Goal: Check status: Check status

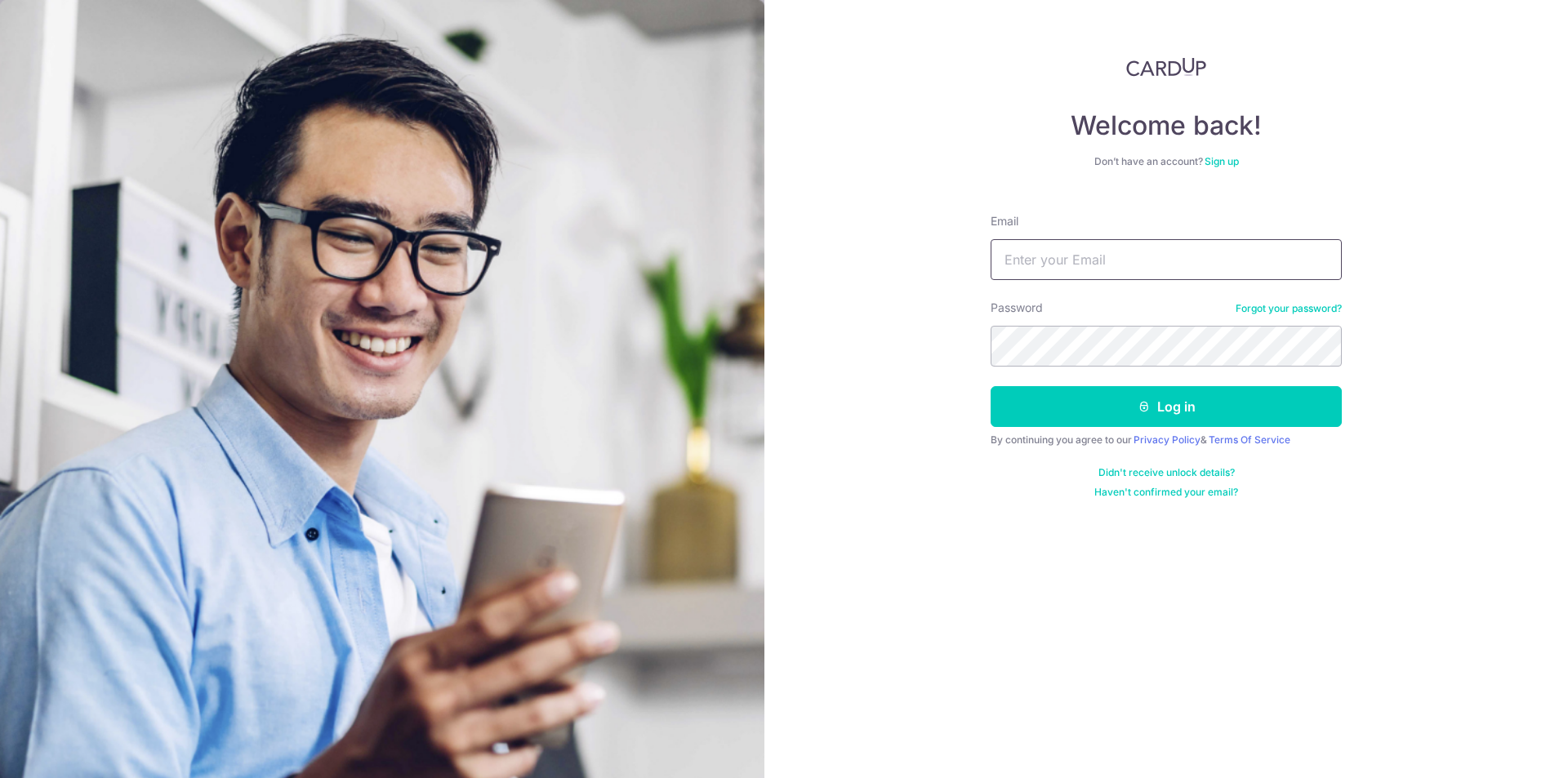
click at [1078, 263] on input "Email" at bounding box center [1166, 259] width 351 height 41
type input "[EMAIL_ADDRESS][DOMAIN_NAME]"
click at [1114, 401] on button "Log in" at bounding box center [1166, 406] width 351 height 41
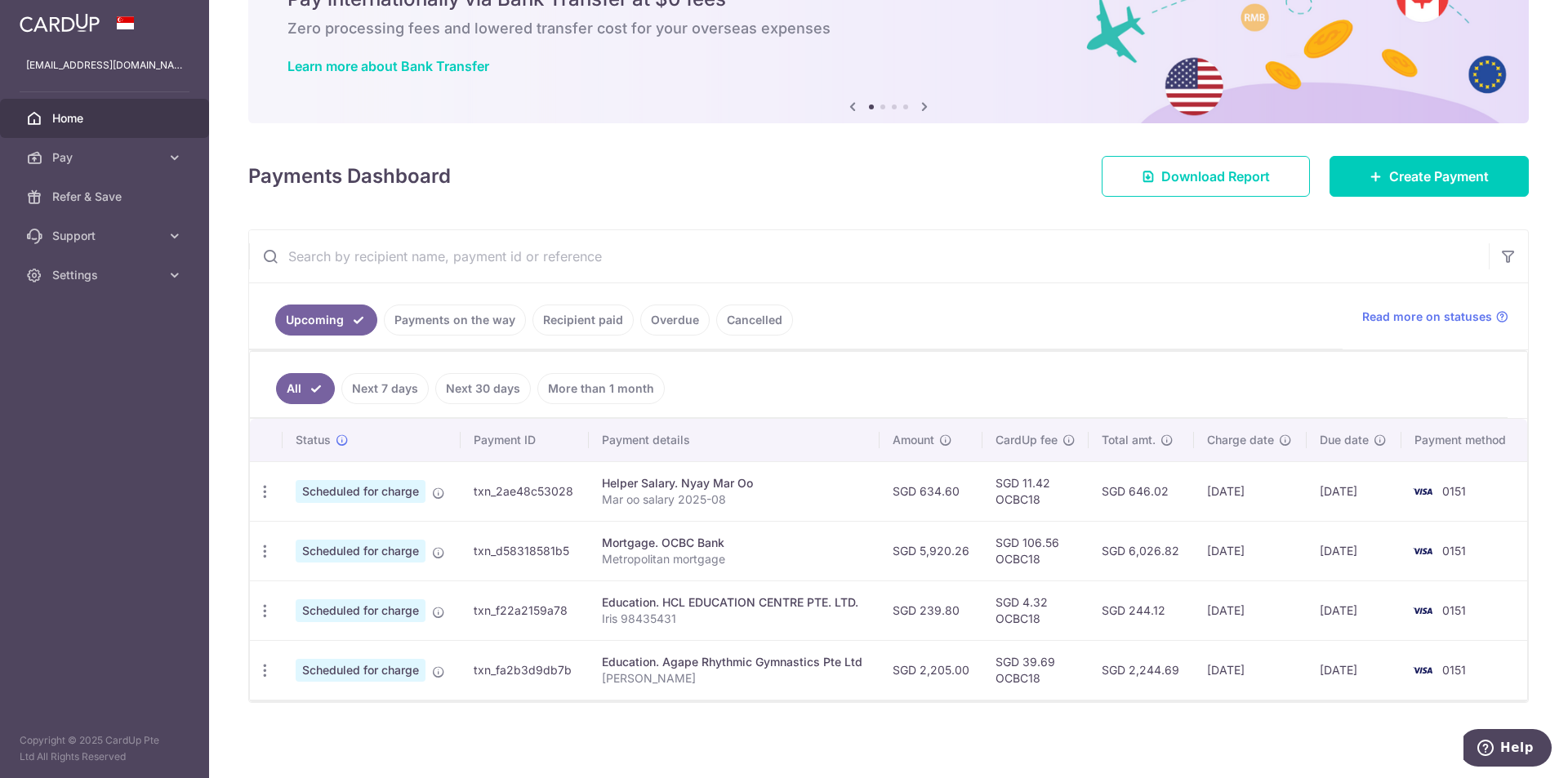
scroll to position [87, 0]
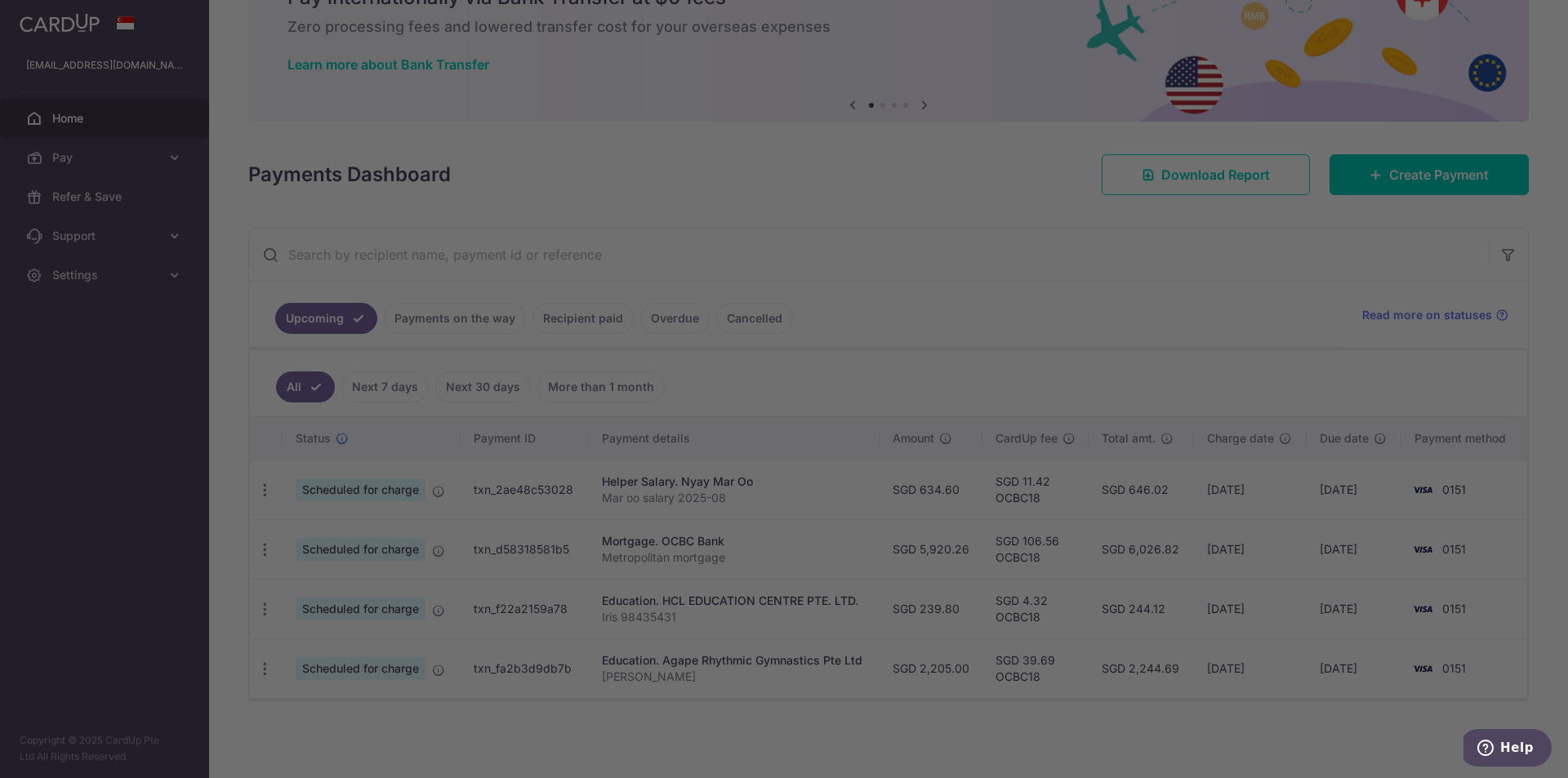
click at [407, 319] on div at bounding box center [791, 392] width 1583 height 786
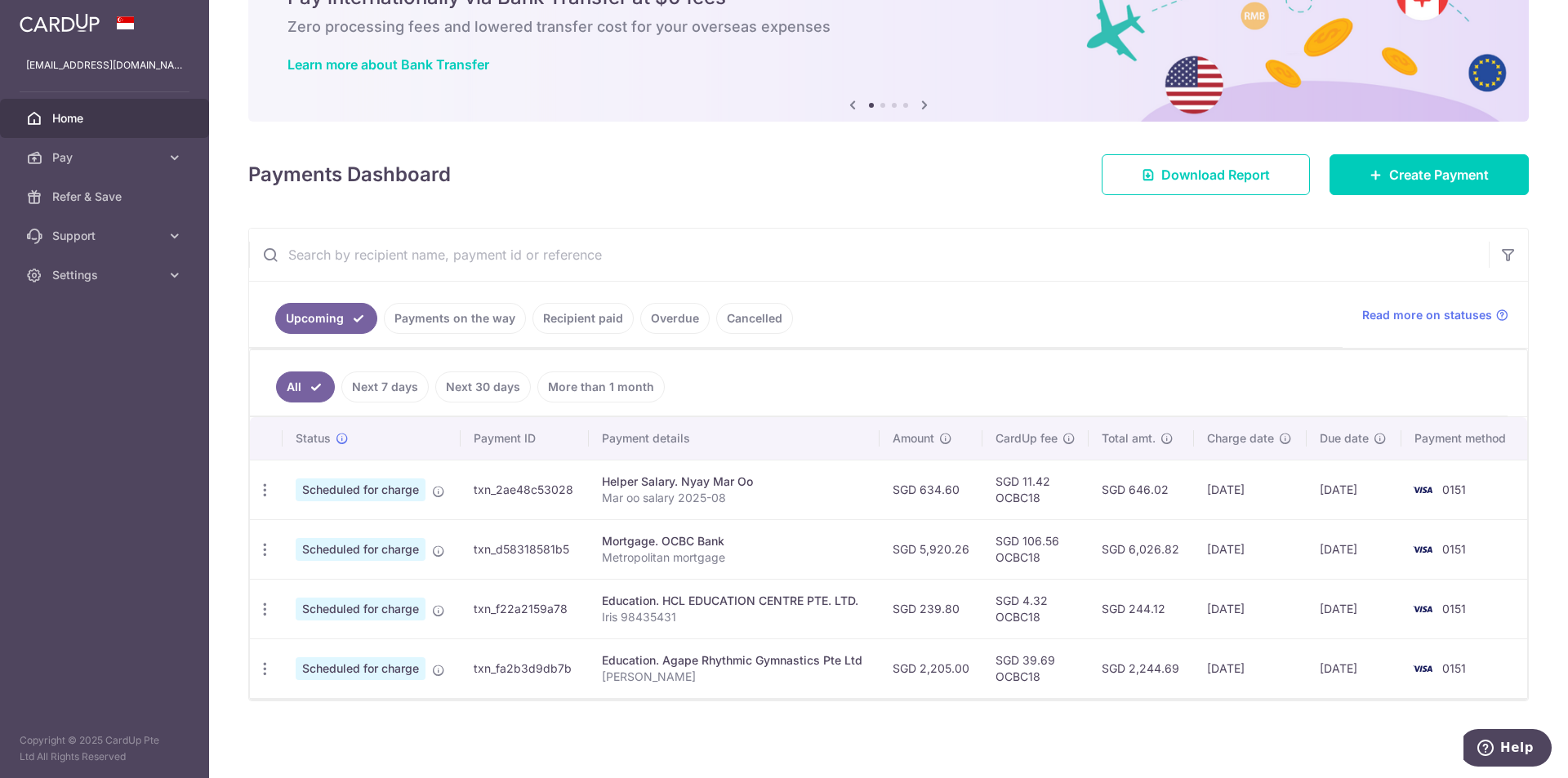
click at [407, 312] on link "Recipient paid" at bounding box center [582, 317] width 101 height 31
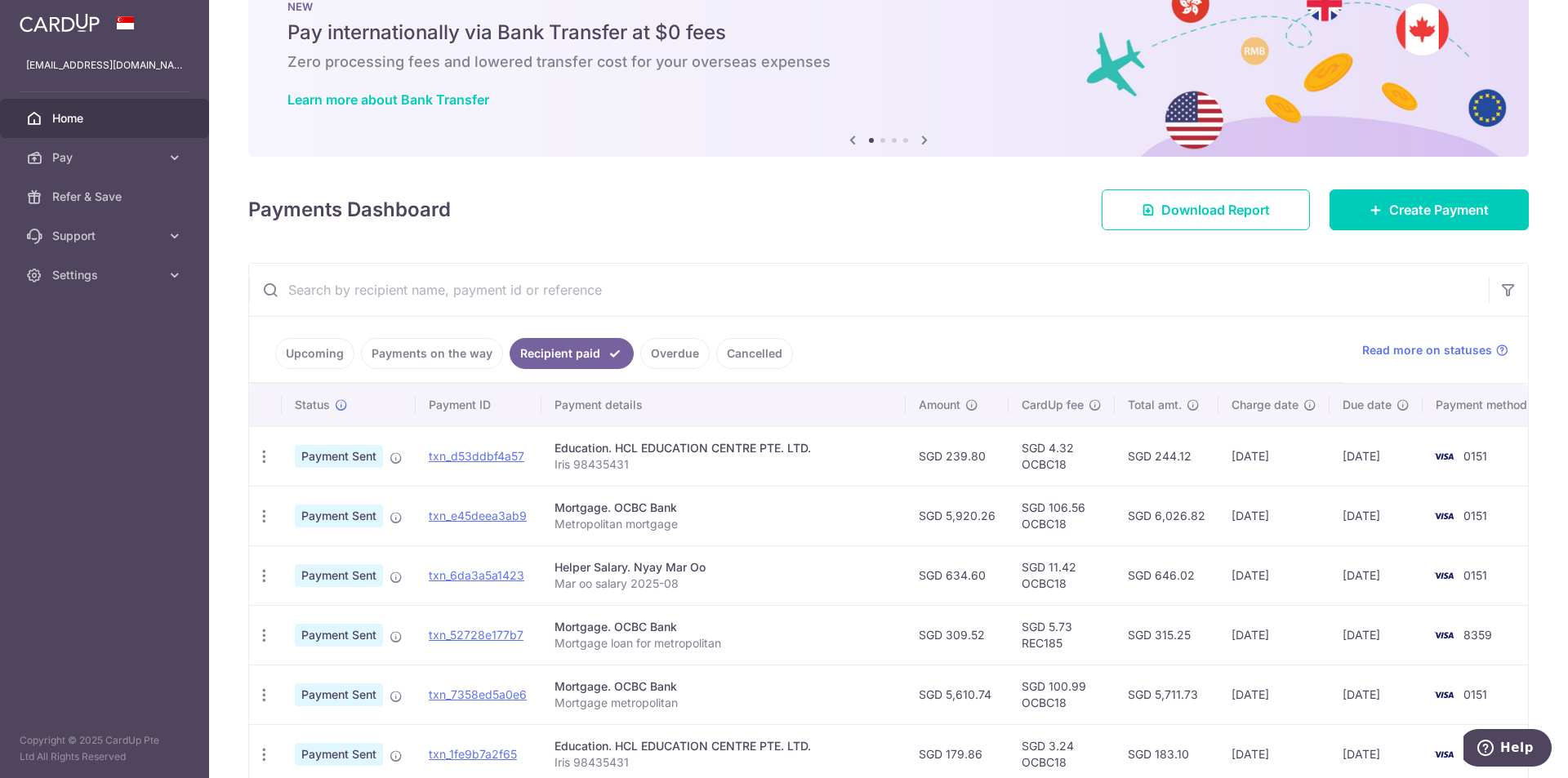
scroll to position [82, 0]
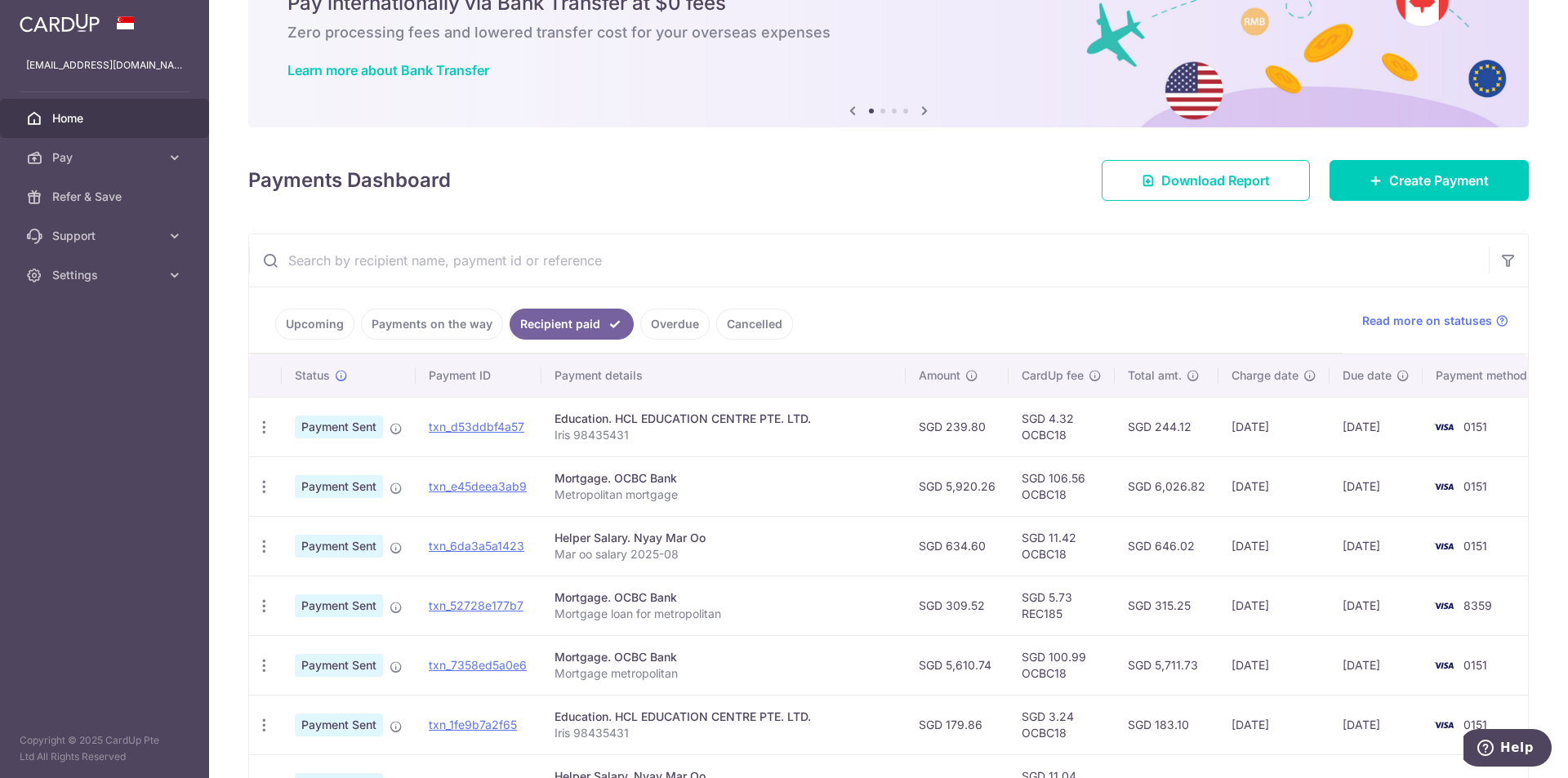
click at [407, 325] on link "Payments on the way" at bounding box center [432, 323] width 142 height 31
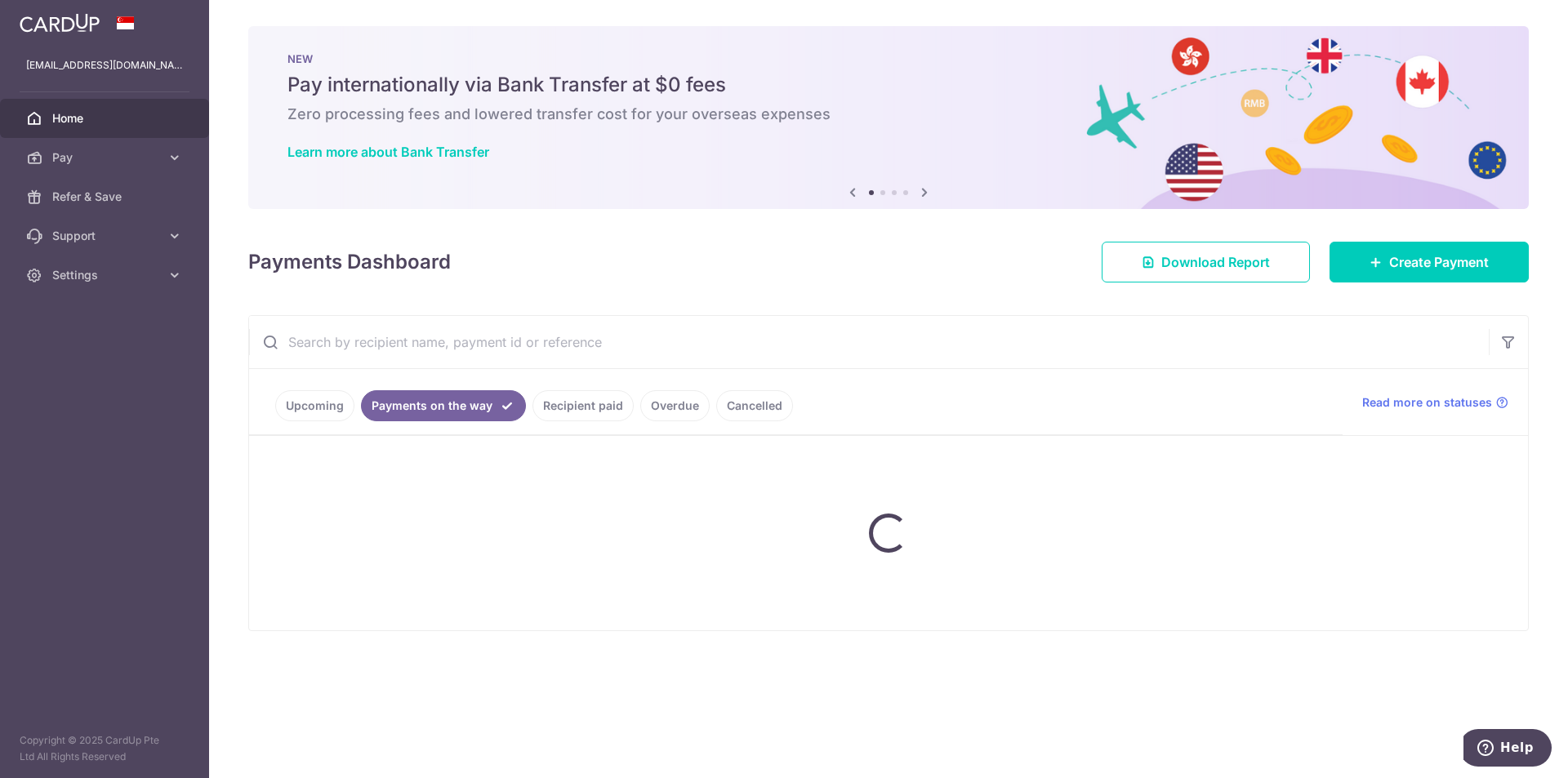
scroll to position [0, 0]
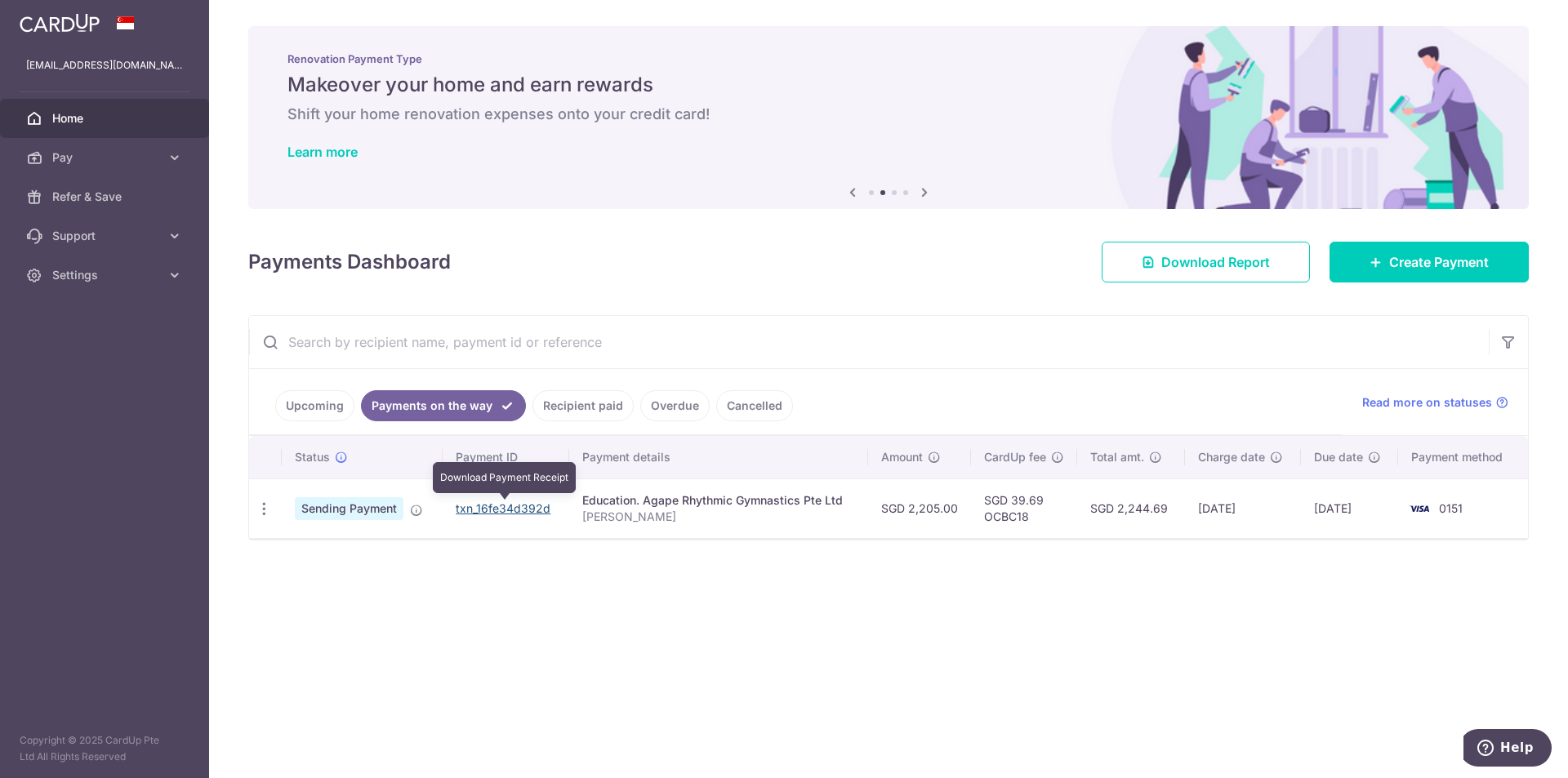
click at [407, 472] on link "txn_16fe34d392d" at bounding box center [503, 508] width 95 height 14
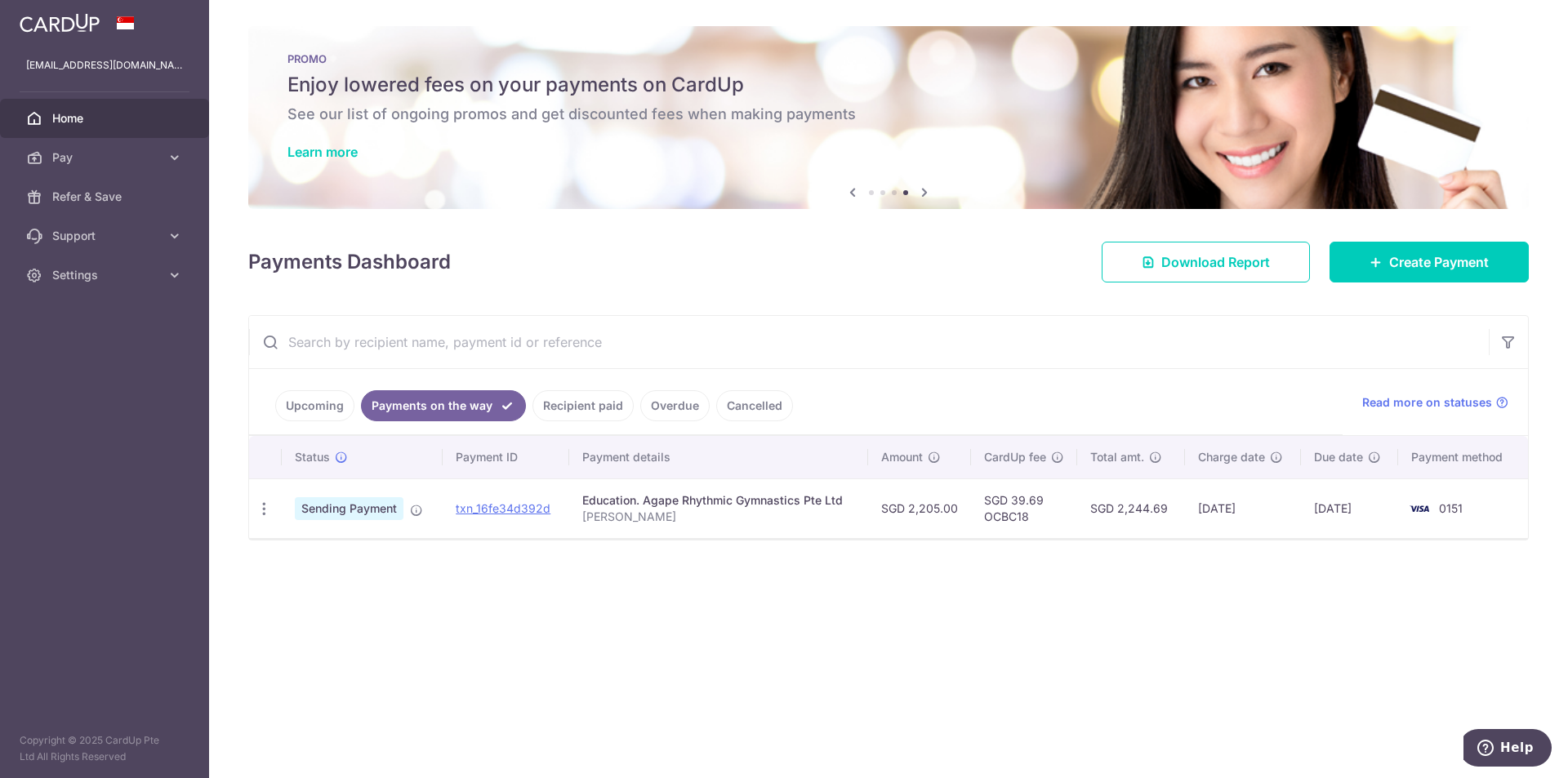
drag, startPoint x: 983, startPoint y: 306, endPoint x: 974, endPoint y: 307, distance: 9.1
click at [407, 306] on div "× Pause Schedule Pause all future payments in this series Pause just this one p…" at bounding box center [888, 389] width 1358 height 778
click at [315, 399] on link "Upcoming" at bounding box center [314, 405] width 79 height 31
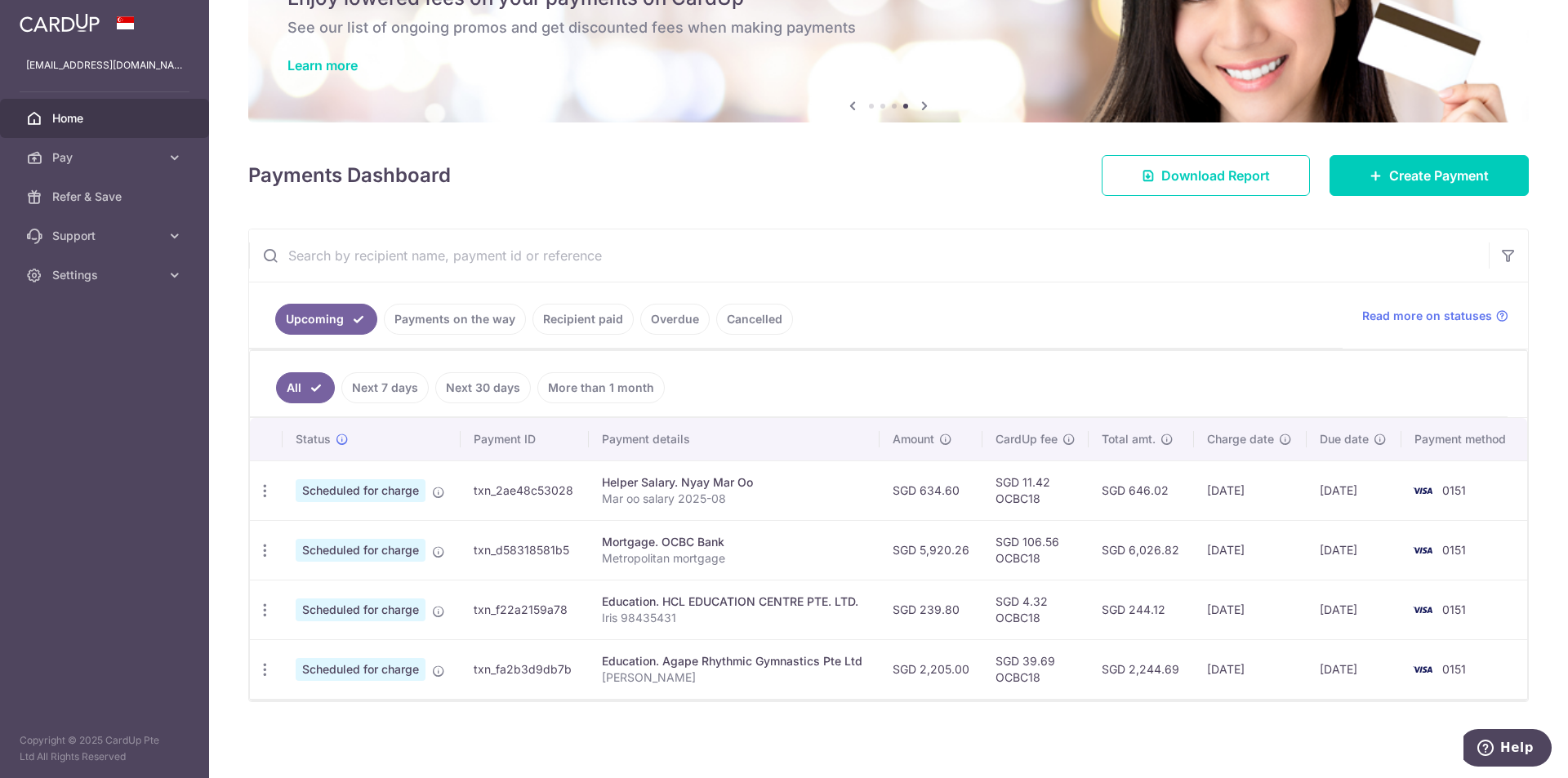
scroll to position [87, 0]
